Goal: Task Accomplishment & Management: Use online tool/utility

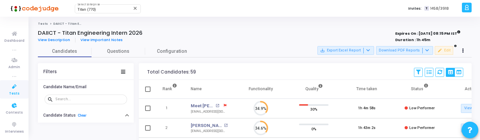
click at [13, 93] on span "Tests" at bounding box center [14, 94] width 10 height 6
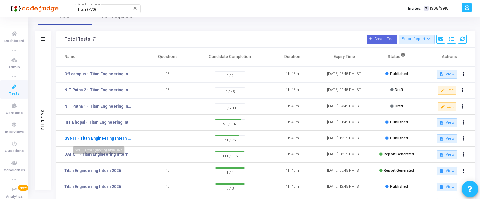
click at [99, 140] on link "SVNIT - Titan Engineering Intern 2026" at bounding box center [97, 138] width 67 height 6
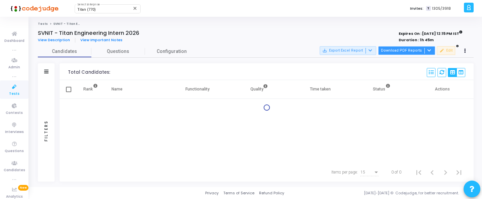
click at [405, 52] on button "Download PDF Reports" at bounding box center [407, 50] width 57 height 9
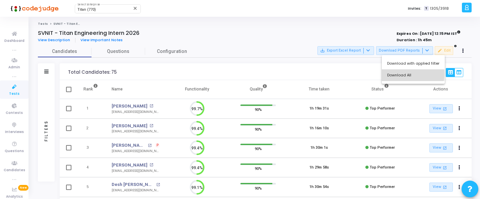
click at [403, 74] on button "Download All" at bounding box center [413, 75] width 63 height 12
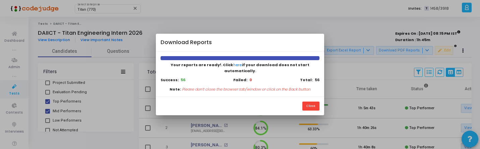
click at [313, 97] on div "Close" at bounding box center [240, 106] width 168 height 19
click at [313, 102] on button "Close" at bounding box center [310, 106] width 17 height 9
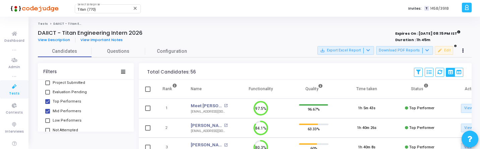
click at [16, 91] on span "Tests" at bounding box center [14, 94] width 10 height 6
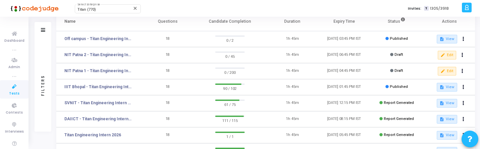
click at [161, 98] on td "18" at bounding box center [168, 103] width 52 height 16
click at [108, 99] on td "SVNIT - Titan Engineering Intern 2026" at bounding box center [98, 103] width 85 height 16
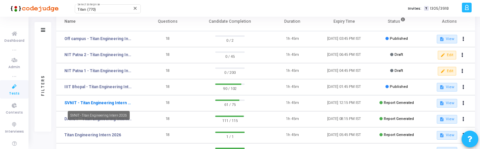
click at [112, 105] on link "SVNIT - Titan Engineering Intern 2026" at bounding box center [97, 103] width 67 height 6
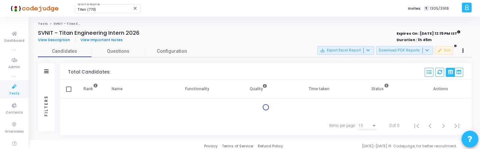
drag, startPoint x: 50, startPoint y: 104, endPoint x: 53, endPoint y: 102, distance: 3.6
click at [50, 104] on div "Filters" at bounding box center [46, 106] width 17 height 52
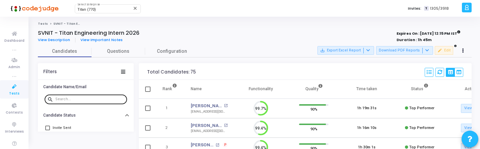
click at [78, 100] on input "text" at bounding box center [89, 100] width 69 height 4
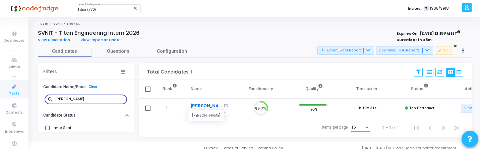
type input "atish"
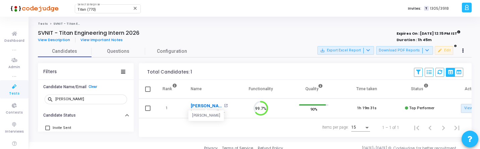
click at [205, 105] on link "[PERSON_NAME]" at bounding box center [206, 106] width 31 height 7
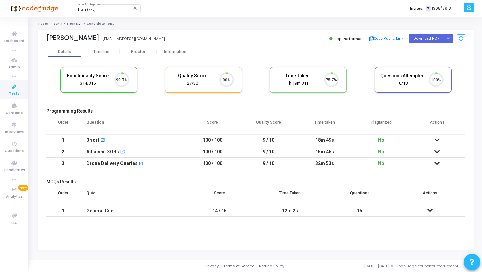
scroll to position [14, 17]
click at [448, 39] on icon "Button group with nested dropdown" at bounding box center [448, 38] width 3 height 3
click at [429, 55] on button "Regenerate PDF" at bounding box center [428, 52] width 52 height 11
